Goal: Task Accomplishment & Management: Manage account settings

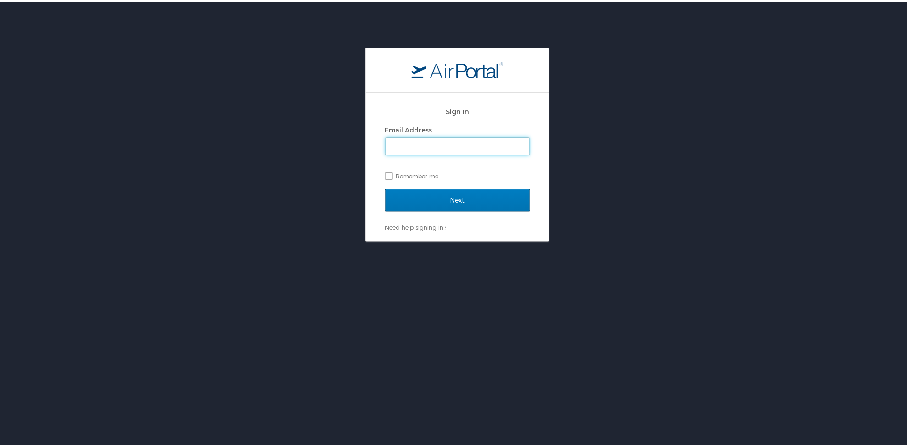
type input "[PERSON_NAME][EMAIL_ADDRESS][PERSON_NAME][DOMAIN_NAME]"
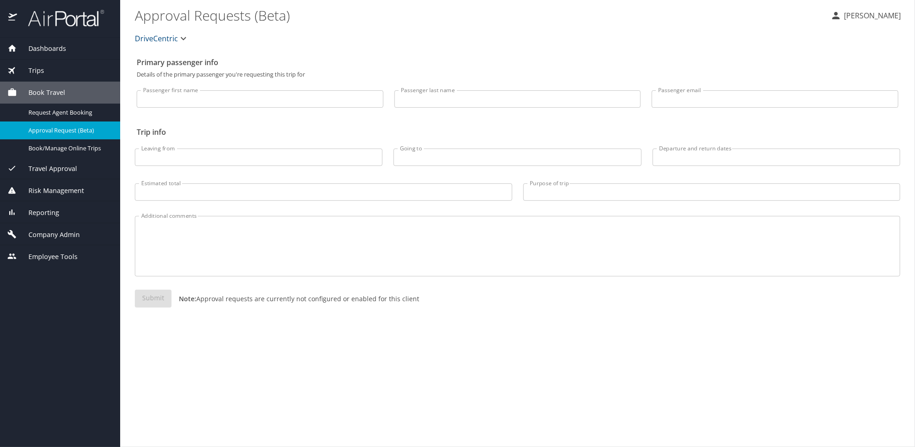
click at [51, 235] on span "Company Admin" at bounding box center [48, 235] width 63 height 10
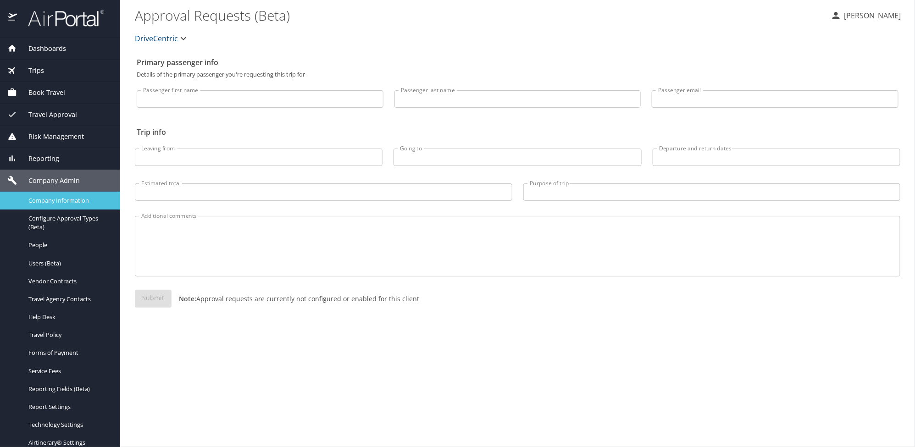
click at [62, 207] on link "Company Information" at bounding box center [60, 201] width 120 height 18
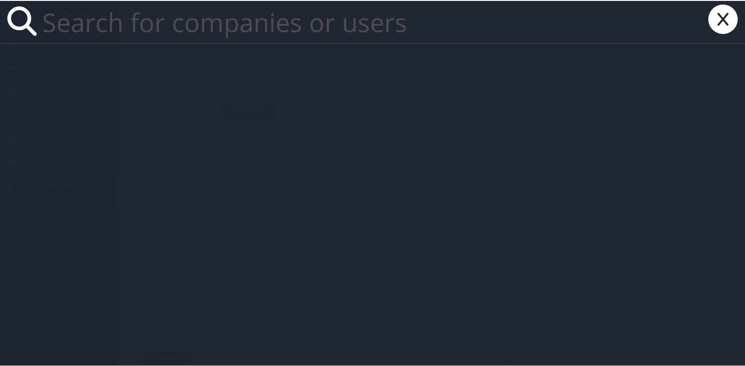
paste input "Mathew Siufanua"
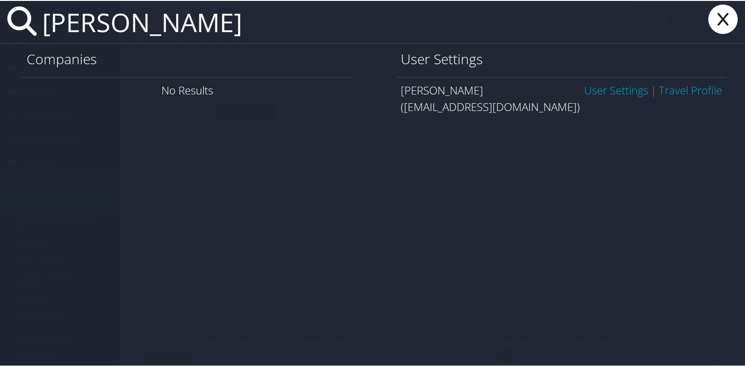
type input "Mathew Siufanua"
click at [611, 92] on link "User Settings" at bounding box center [616, 89] width 64 height 15
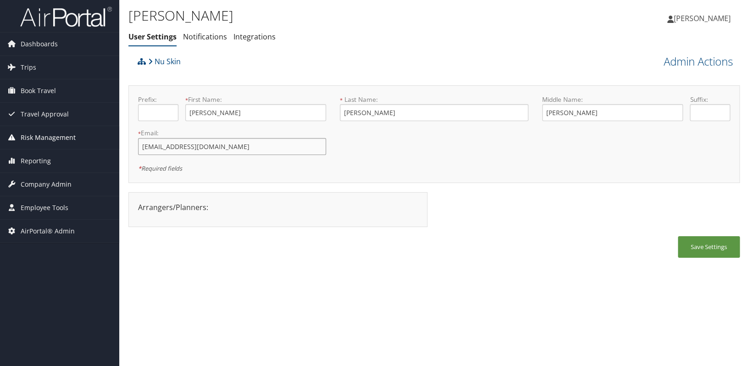
drag, startPoint x: 236, startPoint y: 151, endPoint x: 114, endPoint y: 146, distance: 121.6
click at [114, 146] on div "Dashboards AirPortal 360™ (Manager) AirPortal 360™ (Agent) My Travel Dashboard …" at bounding box center [374, 183] width 749 height 366
click at [536, 244] on div "Save Settings" at bounding box center [433, 251] width 611 height 31
click at [64, 188] on span "Company Admin" at bounding box center [46, 184] width 51 height 23
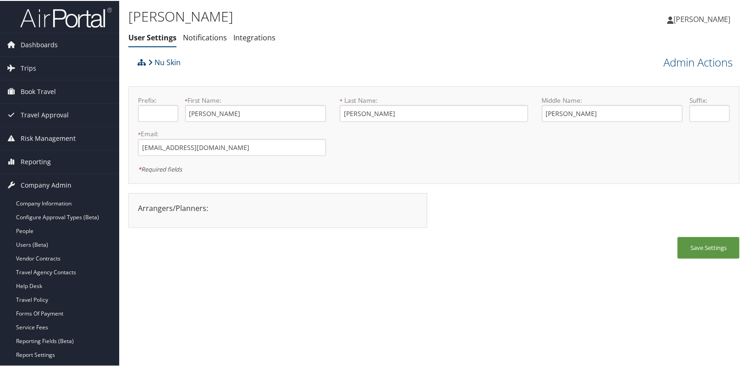
click at [161, 60] on link "Nu Skin" at bounding box center [164, 61] width 33 height 18
click at [39, 244] on link "Users (Beta)" at bounding box center [59, 244] width 119 height 14
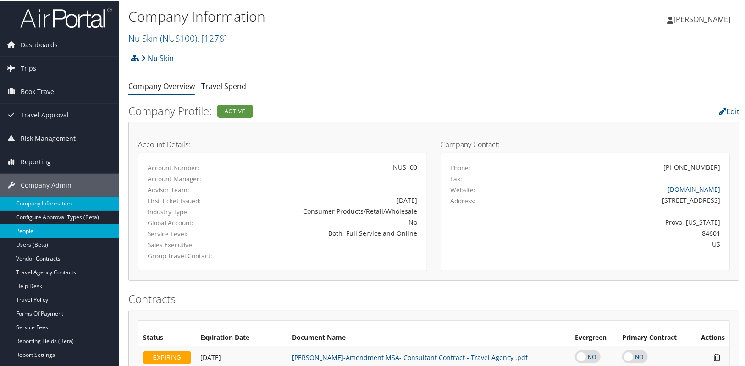
click at [18, 227] on link "People" at bounding box center [59, 230] width 119 height 14
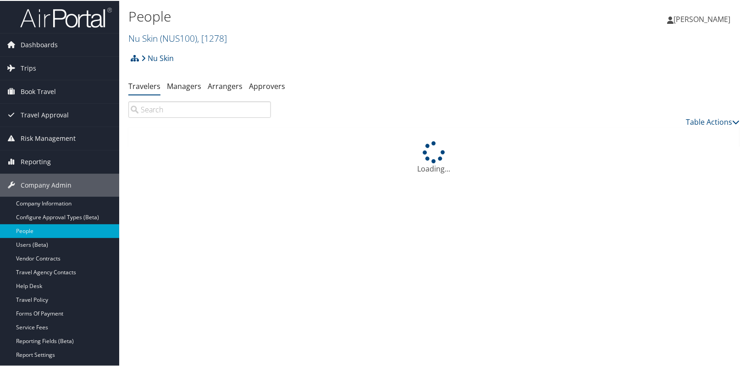
click at [161, 111] on input "search" at bounding box center [199, 108] width 143 height 17
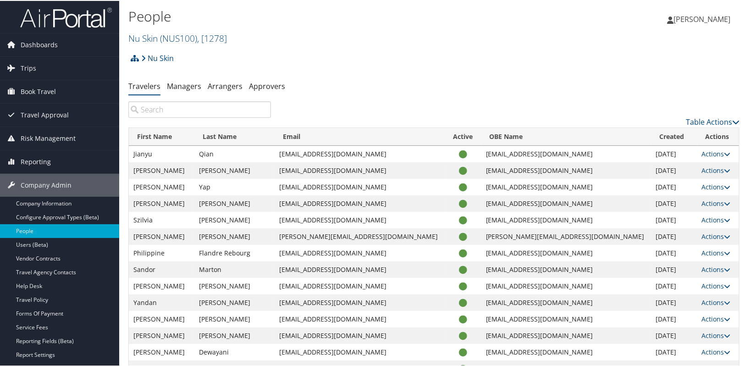
click at [179, 108] on input "search" at bounding box center [199, 108] width 143 height 17
paste input "JYEKIM@NUSKIN.COM"
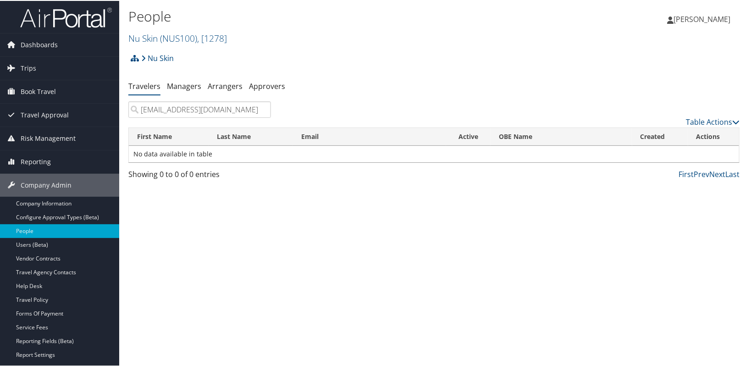
click at [156, 109] on input "JYEKIM@NUSKIN.COM" at bounding box center [199, 108] width 143 height 17
drag, startPoint x: 224, startPoint y: 109, endPoint x: 96, endPoint y: 114, distance: 127.6
click at [96, 114] on div "Dashboards AirPortal 360™ (Manager) AirPortal 360™ (Agent) My Travel Dashboard …" at bounding box center [374, 183] width 749 height 366
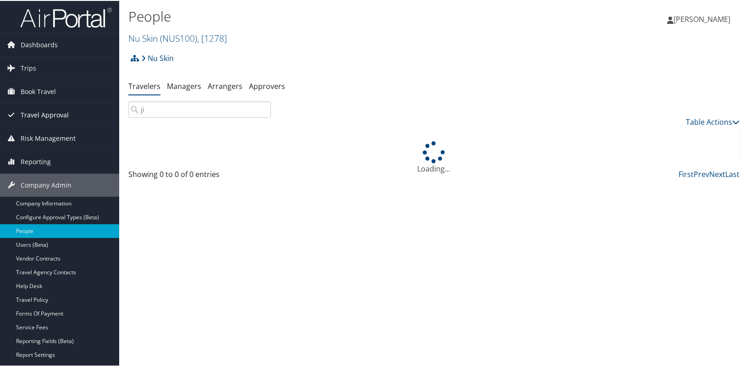
type input "j"
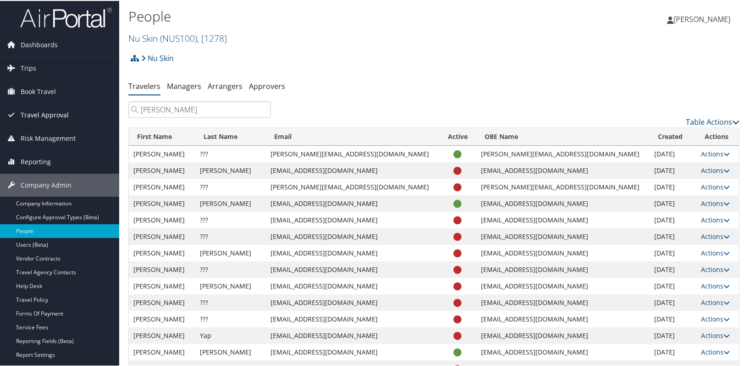
drag, startPoint x: 165, startPoint y: 107, endPoint x: 92, endPoint y: 110, distance: 73.4
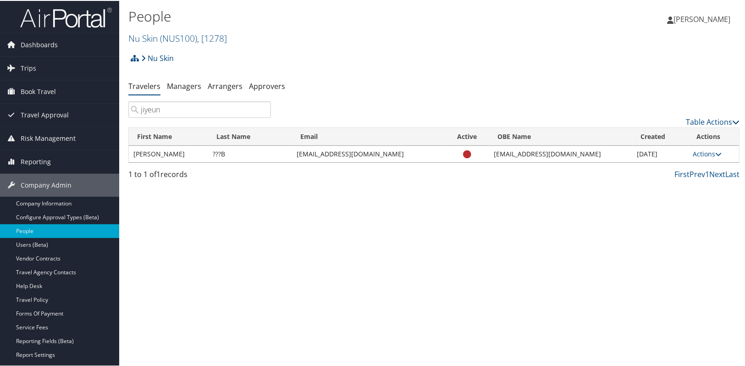
type input "jiyeun"
drag, startPoint x: 370, startPoint y: 154, endPoint x: 296, endPoint y: 158, distance: 73.9
click at [296, 158] on td "JYEKIM@NUSKIN.COM" at bounding box center [368, 153] width 153 height 17
copy td "JYEKIM@NUSKIN.COM"
click at [300, 216] on div "People Nu Skin ( NUS100 ) , [ 1278 ] Nu Skin DriveCentric MPLT Healthcare Smith…" at bounding box center [434, 183] width 630 height 366
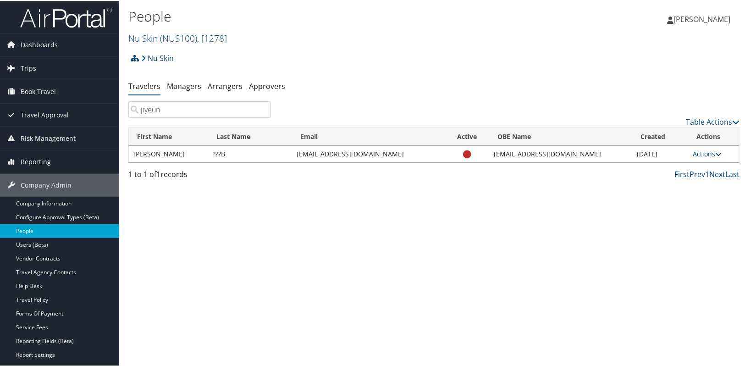
click at [695, 153] on link "Actions" at bounding box center [707, 153] width 29 height 9
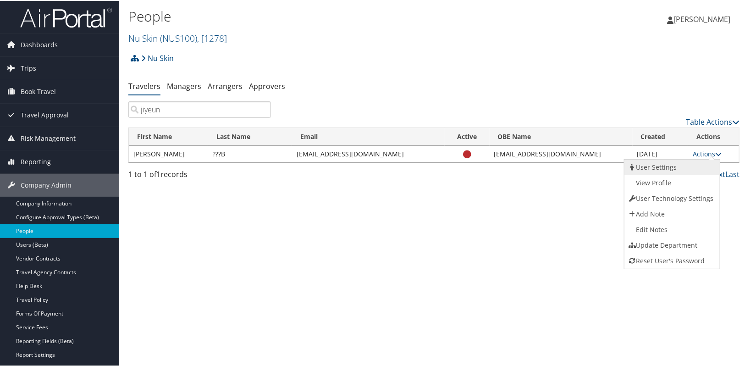
click at [680, 167] on link "User Settings" at bounding box center [671, 167] width 93 height 16
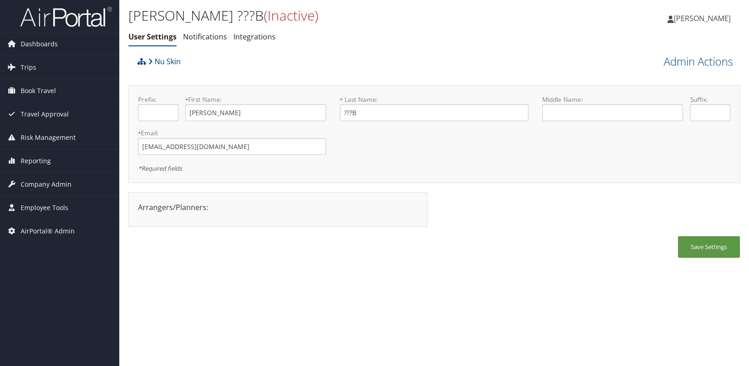
click at [150, 54] on link "Nu Skin" at bounding box center [164, 61] width 33 height 18
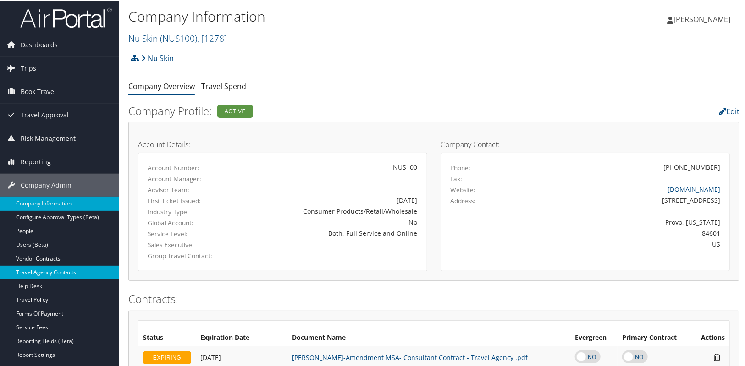
click at [34, 267] on link "Travel Agency Contacts" at bounding box center [59, 272] width 119 height 14
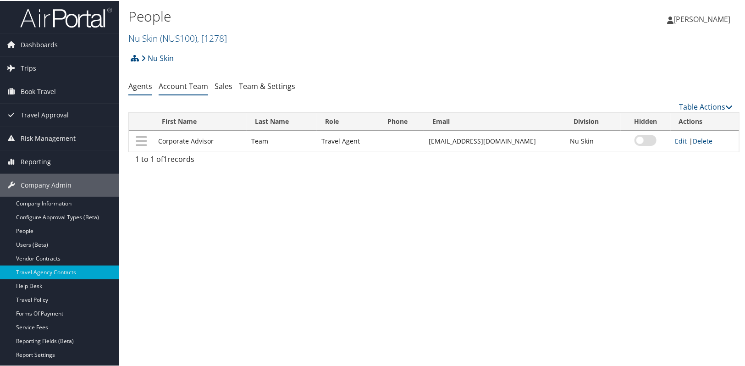
click at [194, 84] on link "Account Team" at bounding box center [184, 85] width 50 height 10
